Goal: Task Accomplishment & Management: Manage account settings

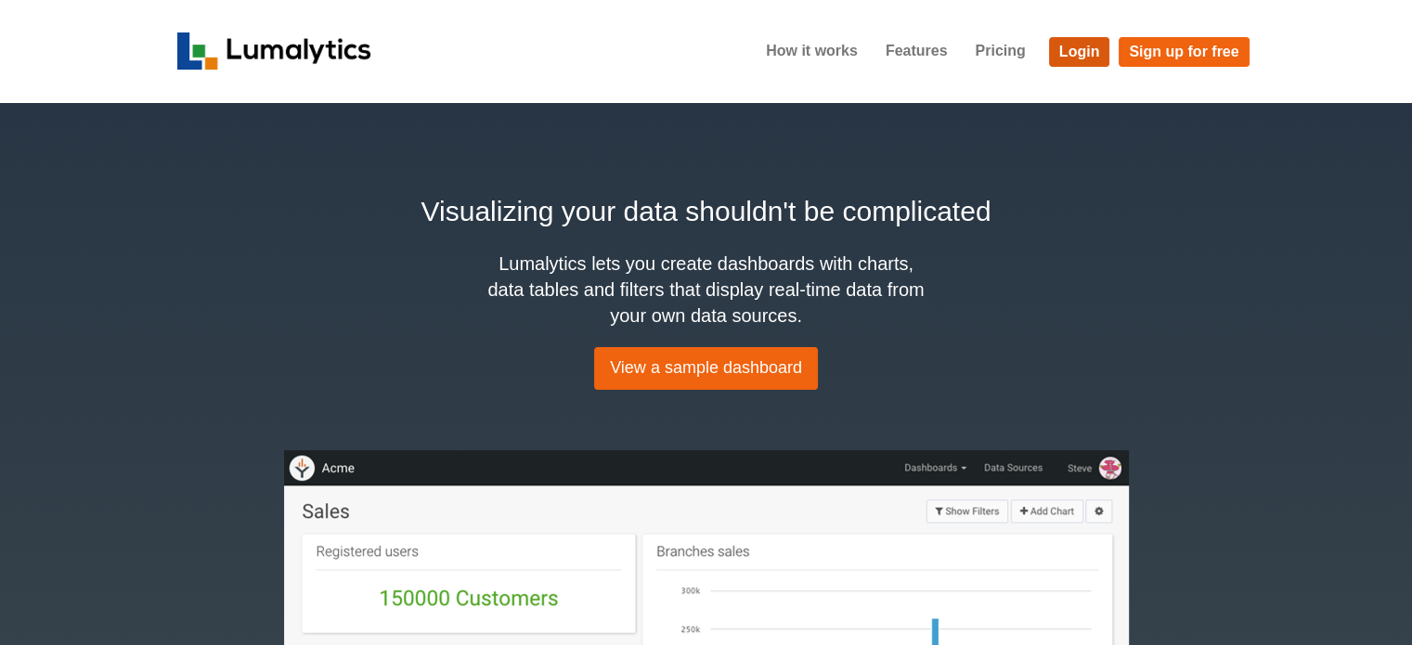
drag, startPoint x: 1080, startPoint y: 47, endPoint x: 1241, endPoint y: 148, distance: 189.4
click at [1080, 47] on link "Login" at bounding box center [1079, 52] width 61 height 30
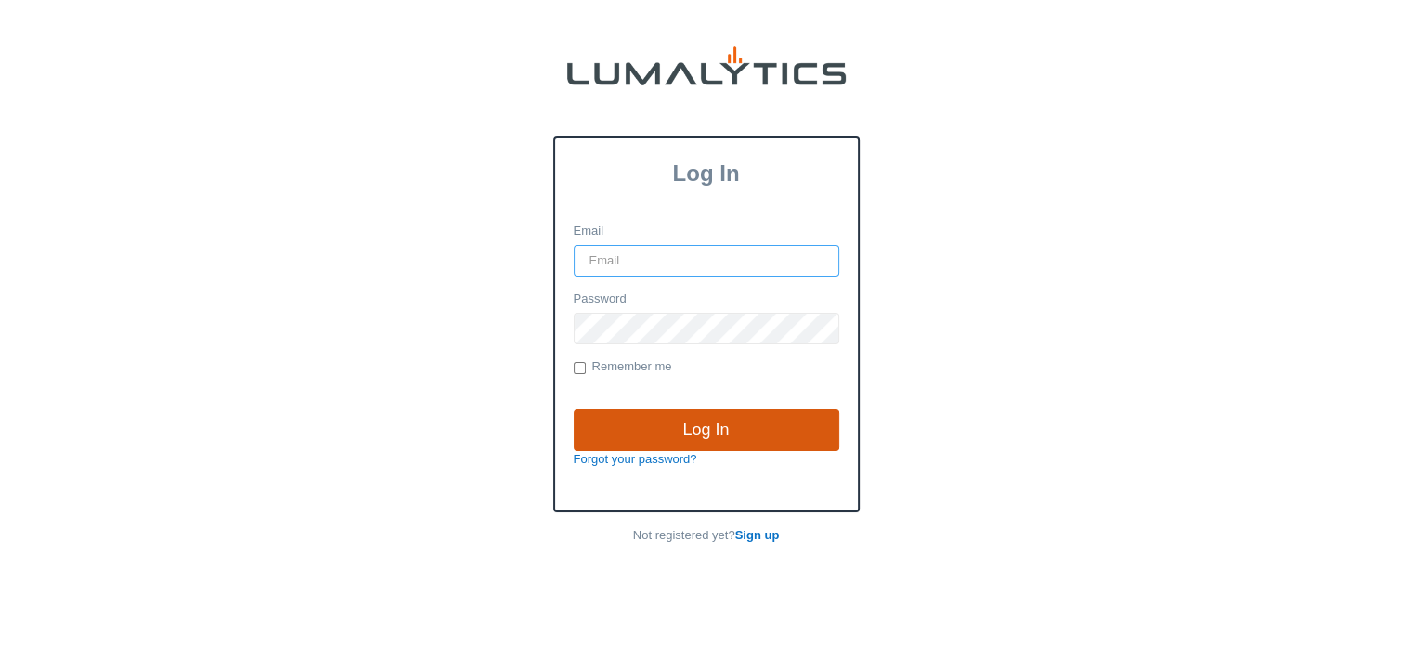
type input "[EMAIL_ADDRESS][DOMAIN_NAME]"
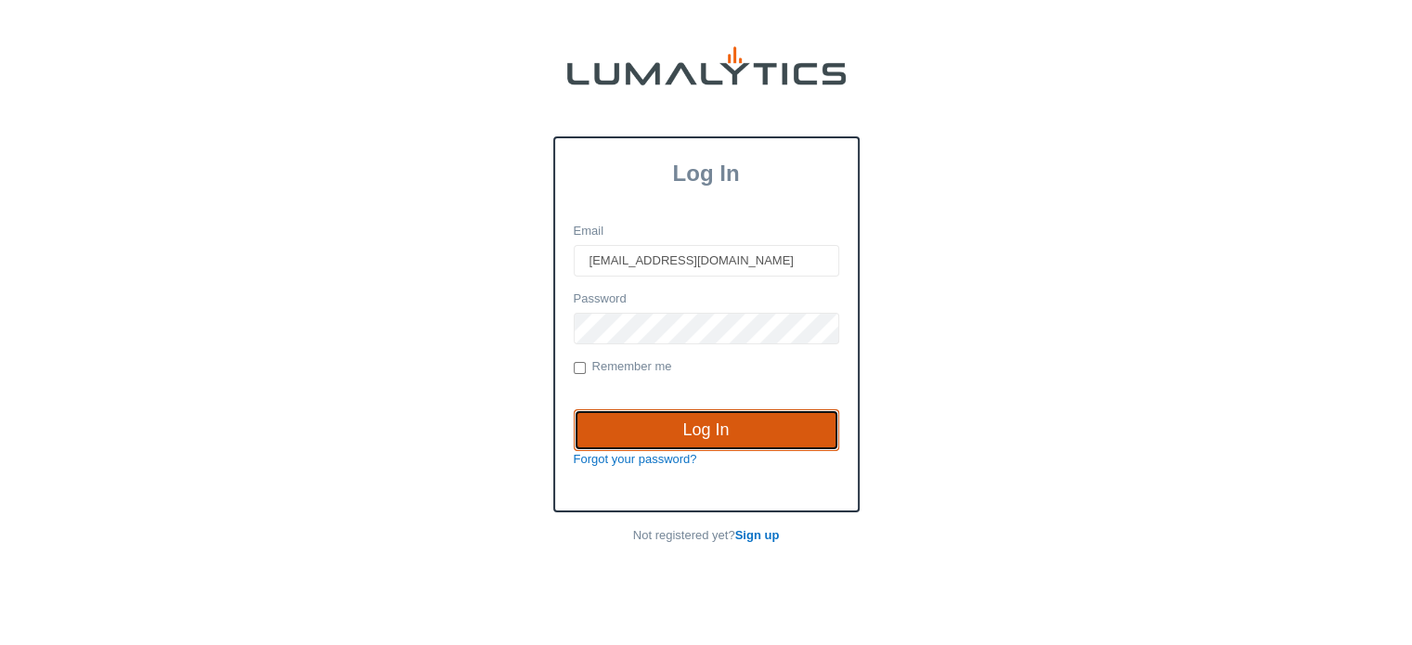
click at [703, 425] on input "Log In" at bounding box center [707, 431] width 266 height 43
